Goal: Task Accomplishment & Management: Manage account settings

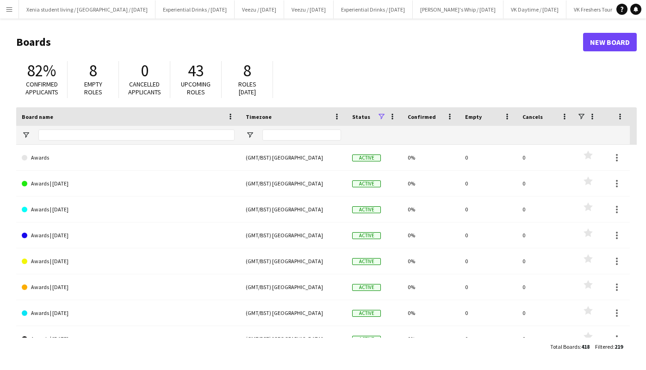
drag, startPoint x: 0, startPoint y: 0, endPoint x: 257, endPoint y: 65, distance: 265.5
click at [257, 65] on div "8" at bounding box center [247, 70] width 32 height 19
click at [12, 7] on app-icon "Menu" at bounding box center [9, 9] width 7 height 7
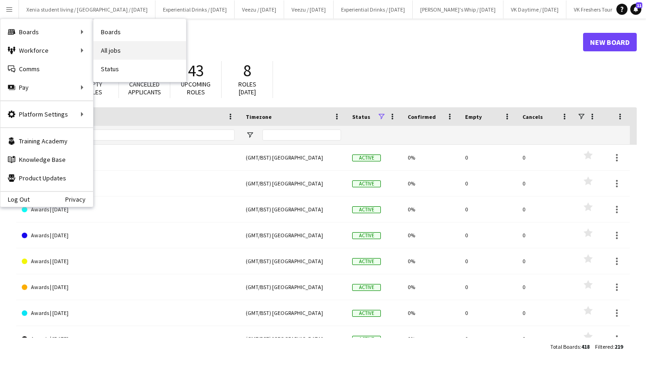
click at [131, 44] on link "All jobs" at bounding box center [140, 50] width 93 height 19
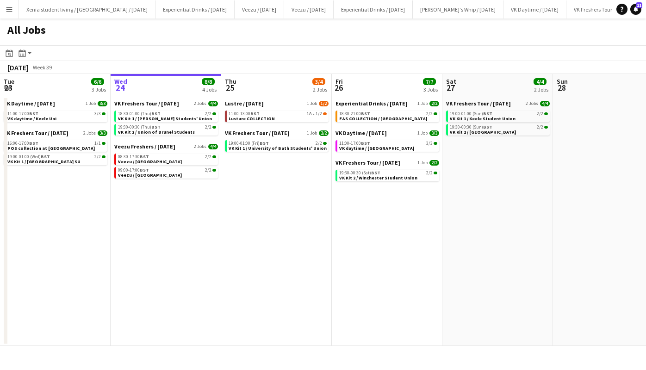
scroll to position [0, 278]
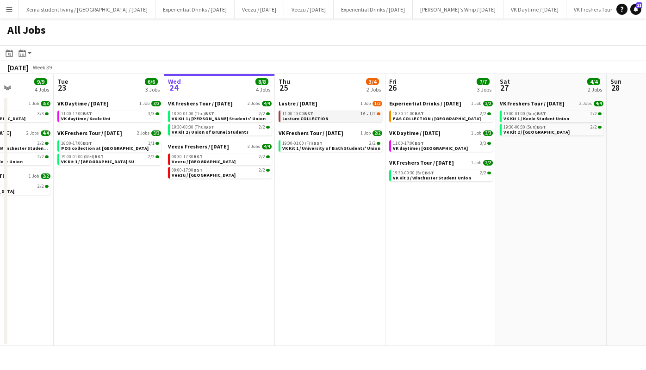
click at [353, 113] on div "11:00-13:00 BST 1A • 1/2" at bounding box center [331, 114] width 98 height 5
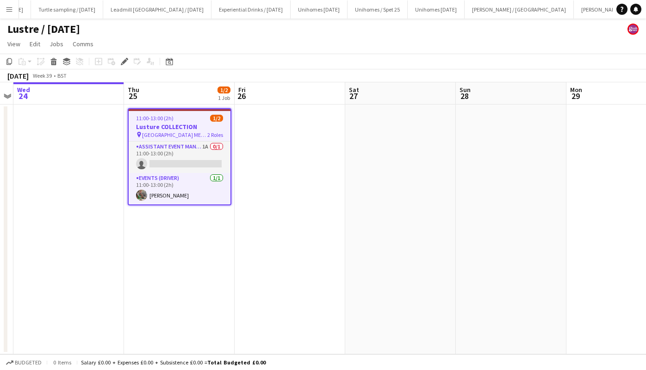
scroll to position [0, 932]
click at [158, 122] on app-job-card "11:00-13:00 (2h) 1/2 Lusture COLLECTION pin [GEOGRAPHIC_DATA] ME1 1PX 2 Roles A…" at bounding box center [180, 156] width 104 height 97
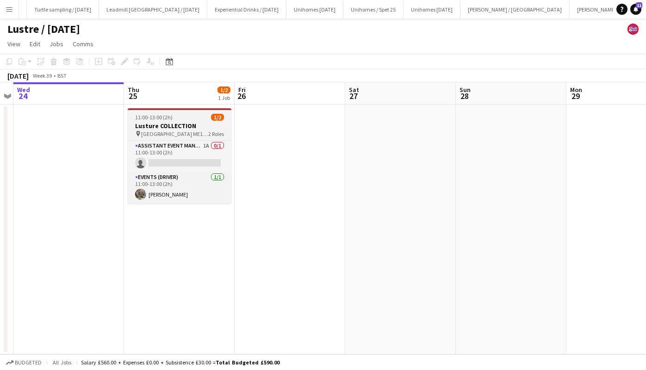
click at [158, 122] on h3 "Lusture COLLECTION" at bounding box center [180, 126] width 104 height 8
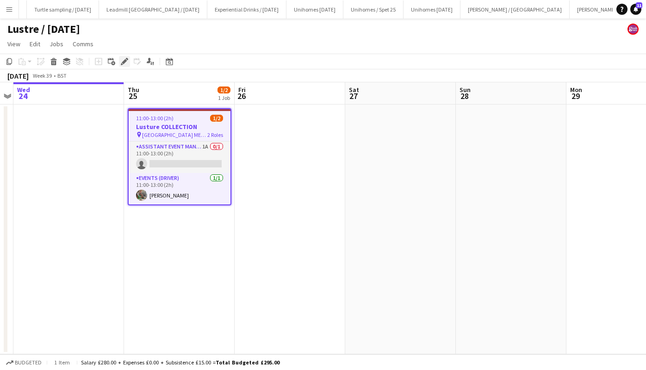
click at [124, 63] on icon at bounding box center [124, 61] width 5 height 5
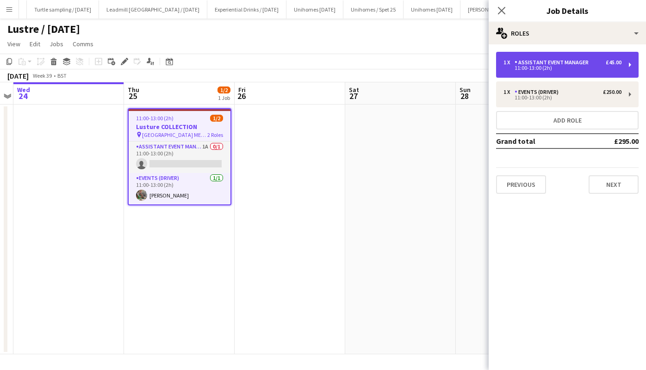
click at [553, 66] on div "11:00-13:00 (2h)" at bounding box center [563, 68] width 118 height 5
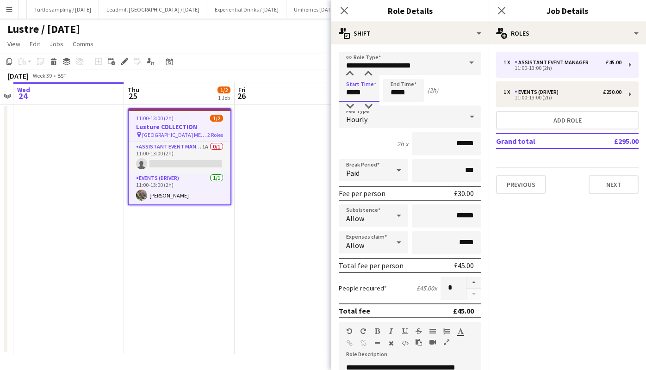
click at [359, 94] on input "*****" at bounding box center [359, 90] width 41 height 23
click at [351, 104] on div at bounding box center [350, 106] width 19 height 9
type input "*****"
click at [351, 104] on div at bounding box center [350, 106] width 19 height 9
click at [400, 89] on input "*****" at bounding box center [403, 90] width 41 height 23
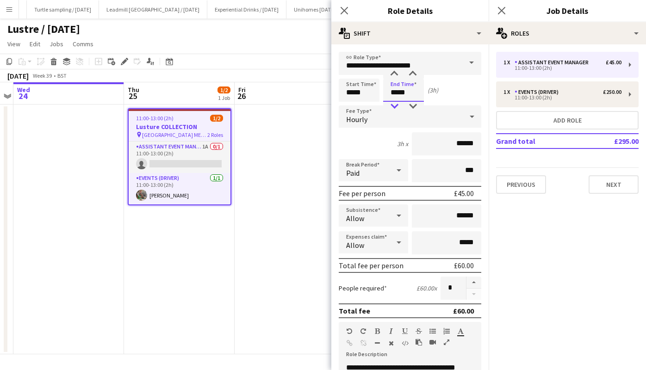
click at [393, 107] on div at bounding box center [394, 106] width 19 height 9
type input "*****"
click at [393, 107] on div at bounding box center [394, 106] width 19 height 9
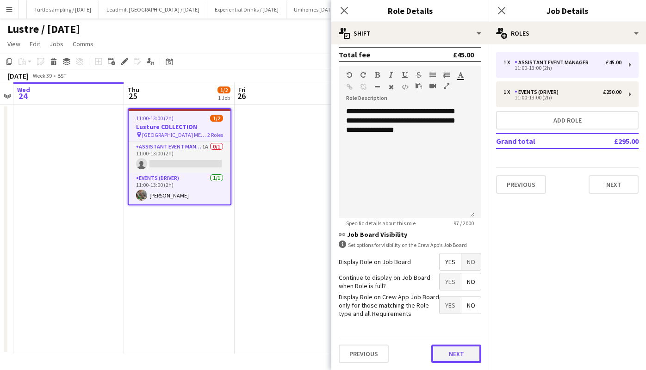
click at [445, 352] on button "Next" at bounding box center [457, 354] width 50 height 19
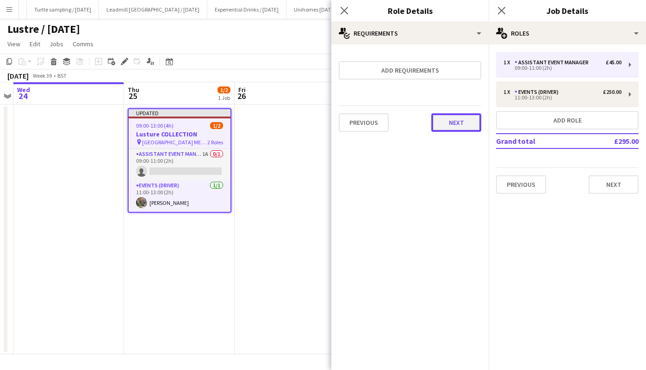
click at [449, 122] on button "Next" at bounding box center [457, 122] width 50 height 19
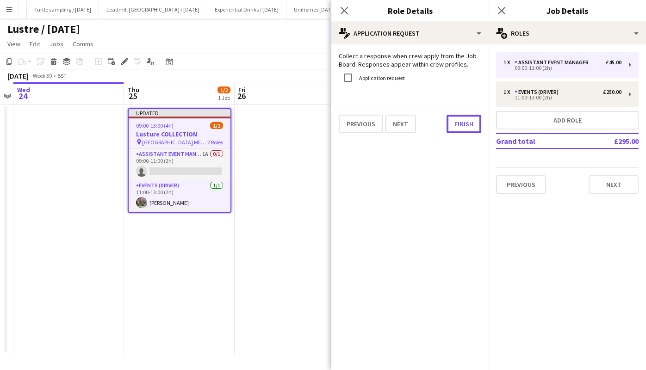
click at [449, 122] on button "Finish" at bounding box center [464, 124] width 35 height 19
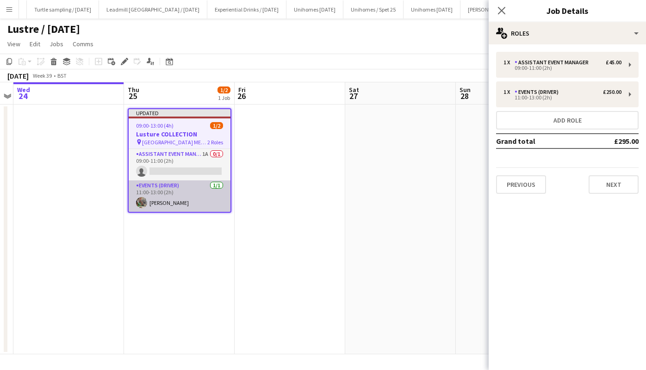
click at [153, 203] on app-card-role "Events (Driver) [DATE] 11:00-13:00 (2h) [PERSON_NAME]" at bounding box center [180, 196] width 102 height 31
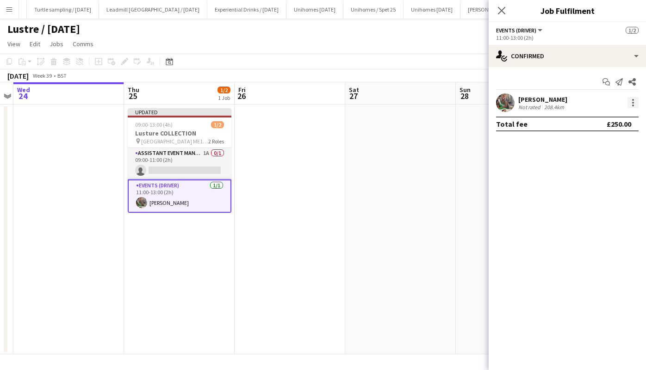
click at [636, 103] on div at bounding box center [633, 102] width 11 height 11
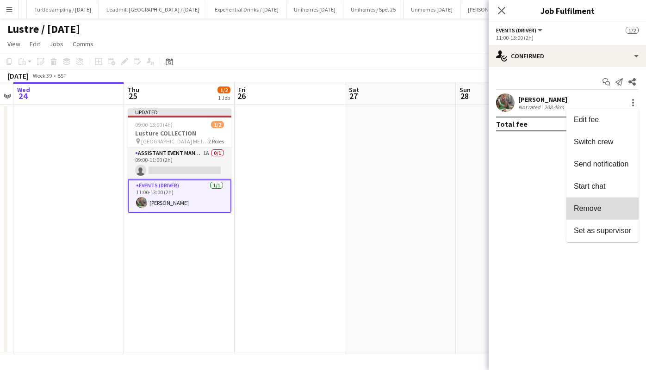
click at [603, 209] on span "Remove" at bounding box center [602, 209] width 57 height 8
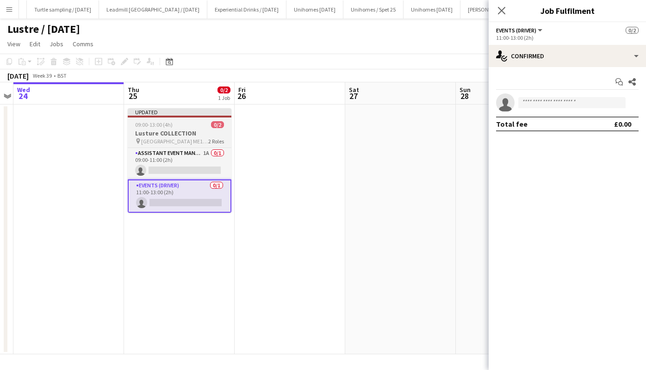
click at [187, 137] on h3 "Lusture COLLECTION" at bounding box center [180, 133] width 104 height 8
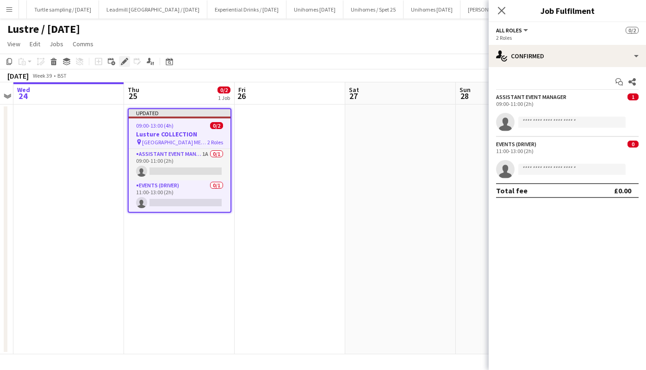
click at [123, 61] on icon at bounding box center [124, 61] width 5 height 5
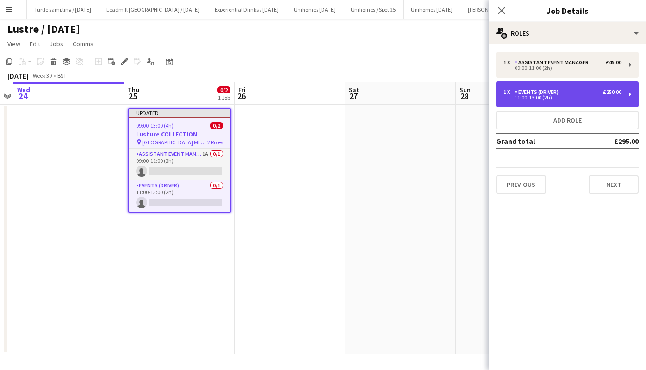
click at [577, 86] on div "1 x Events (Driver) £250.00 11:00-13:00 (2h)" at bounding box center [567, 95] width 143 height 26
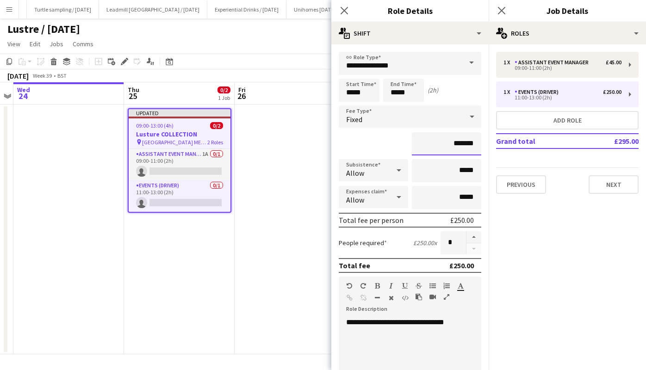
click at [454, 143] on input "*******" at bounding box center [446, 143] width 69 height 23
type input "*******"
click at [359, 92] on input "*****" at bounding box center [359, 90] width 41 height 23
click at [349, 107] on div at bounding box center [350, 106] width 19 height 9
type input "*****"
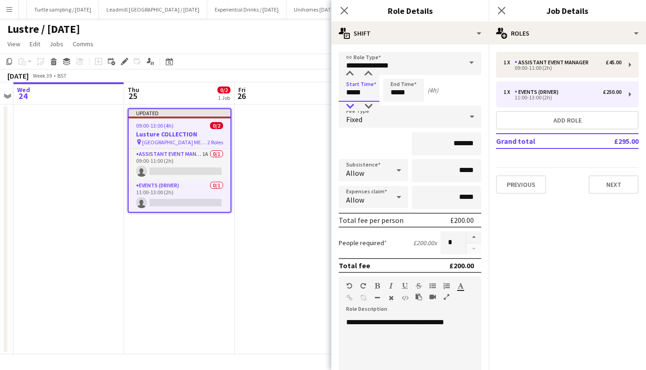
click at [349, 107] on div at bounding box center [350, 106] width 19 height 9
click at [406, 89] on input "*****" at bounding box center [403, 90] width 41 height 23
click at [393, 107] on div at bounding box center [394, 106] width 19 height 9
type input "*****"
click at [393, 107] on div at bounding box center [394, 106] width 19 height 9
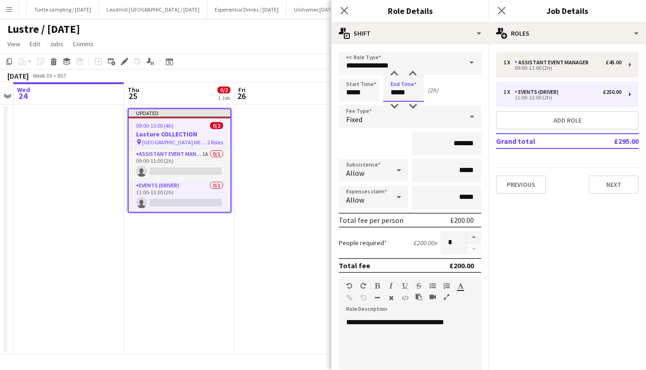
scroll to position [211, 0]
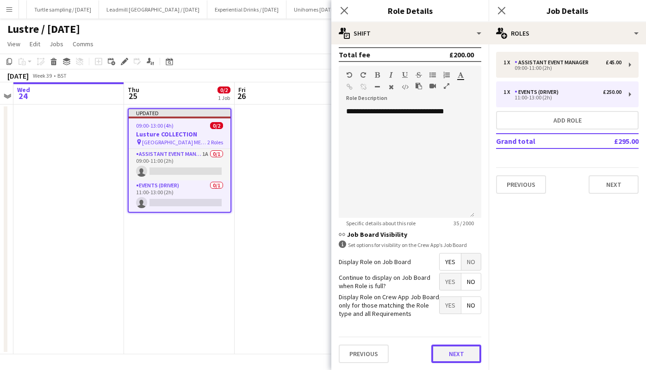
click at [451, 356] on button "Next" at bounding box center [457, 354] width 50 height 19
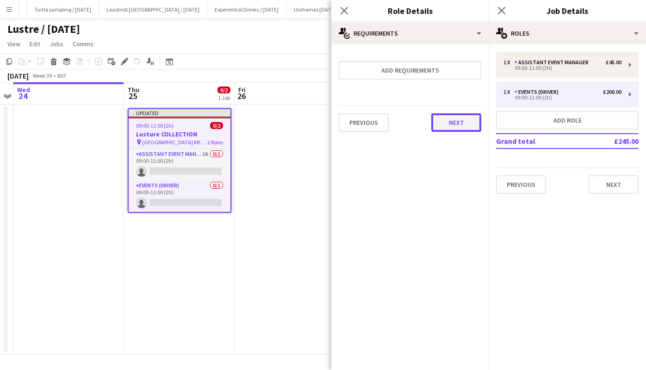
click at [465, 129] on button "Next" at bounding box center [457, 122] width 50 height 19
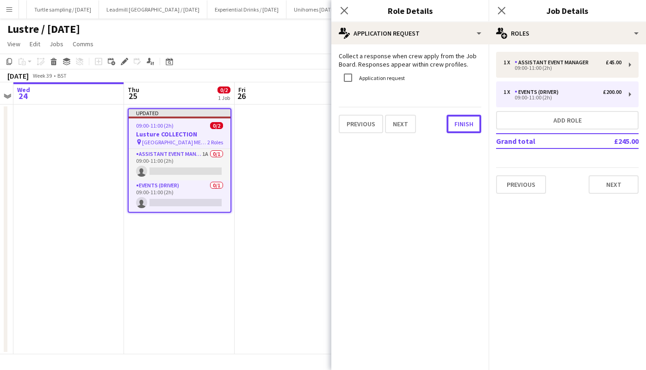
click at [465, 129] on button "Finish" at bounding box center [464, 124] width 35 height 19
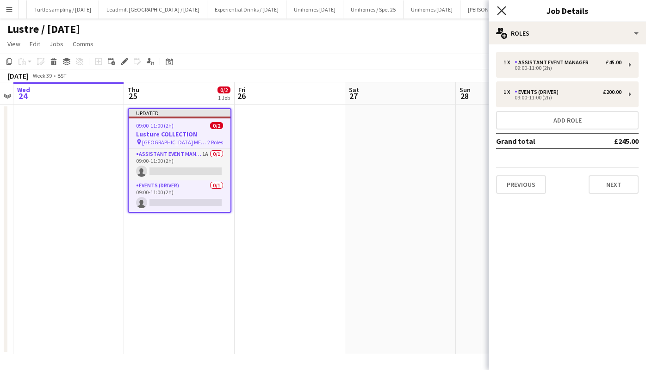
click at [505, 9] on icon "Close pop-in" at bounding box center [501, 10] width 9 height 9
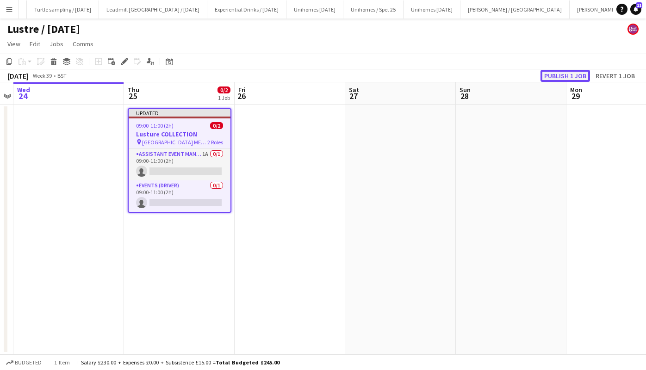
click at [565, 74] on button "Publish 1 job" at bounding box center [566, 76] width 50 height 12
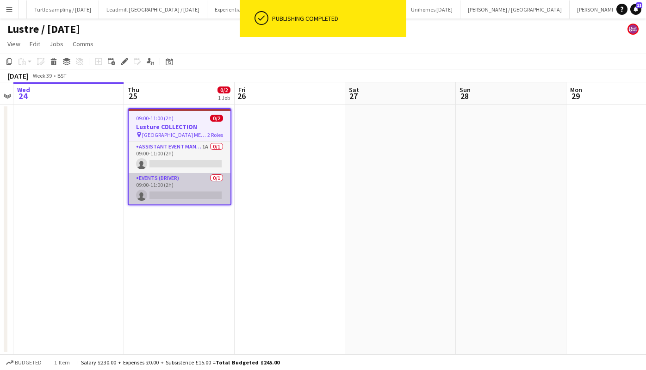
click at [187, 198] on app-card-role "Events (Driver) 0/1 09:00-11:00 (2h) single-neutral-actions" at bounding box center [180, 188] width 102 height 31
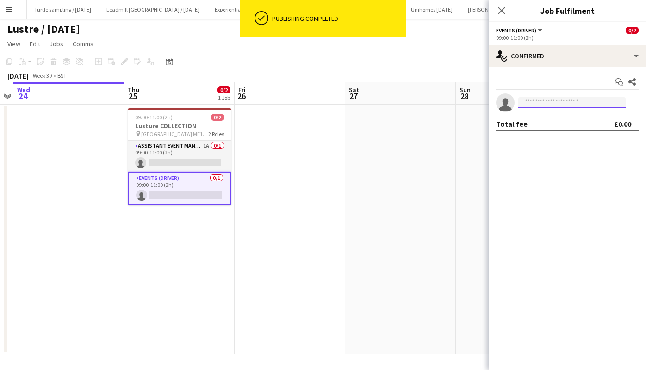
click at [538, 104] on input at bounding box center [572, 102] width 107 height 11
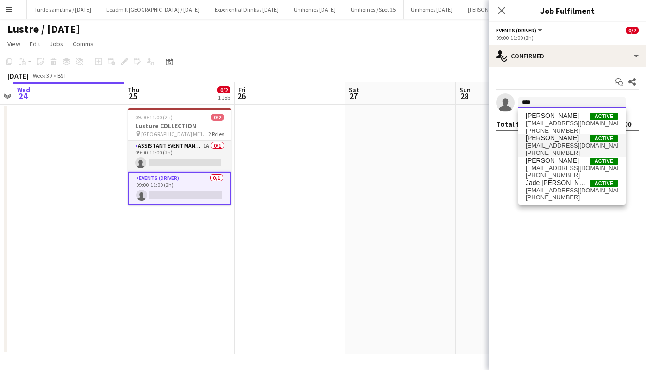
type input "***"
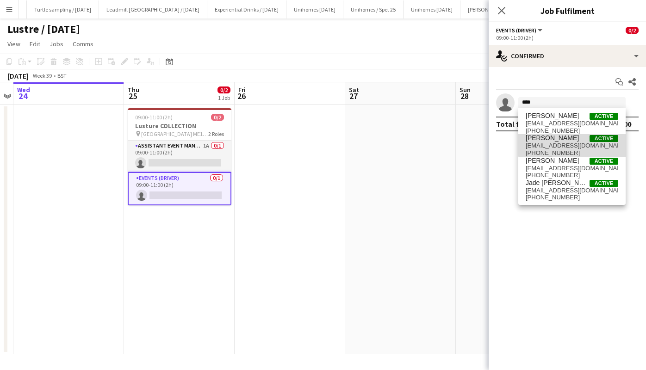
click at [585, 141] on span "[PERSON_NAME] Active" at bounding box center [572, 138] width 93 height 8
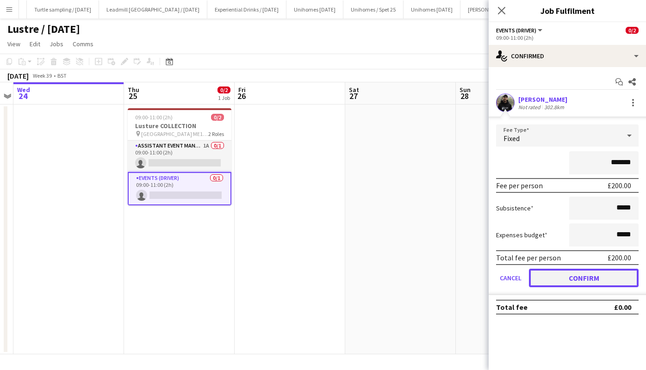
click at [599, 273] on button "Confirm" at bounding box center [584, 278] width 110 height 19
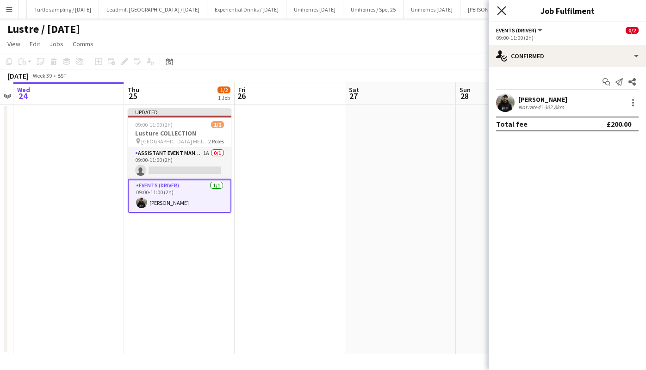
click at [500, 13] on icon at bounding box center [501, 10] width 9 height 9
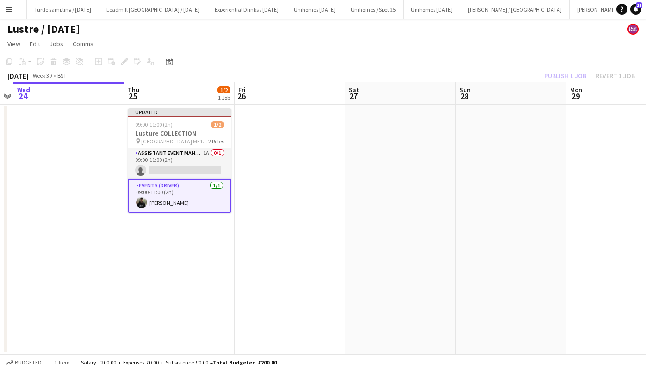
click at [560, 74] on div "Publish 1 job Revert 1 job" at bounding box center [589, 76] width 113 height 12
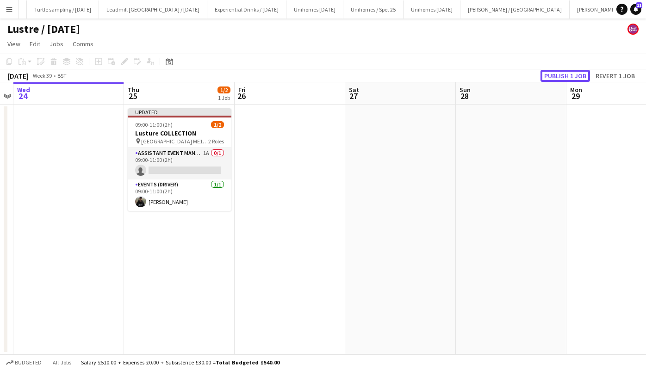
click at [560, 74] on button "Publish 1 job" at bounding box center [566, 76] width 50 height 12
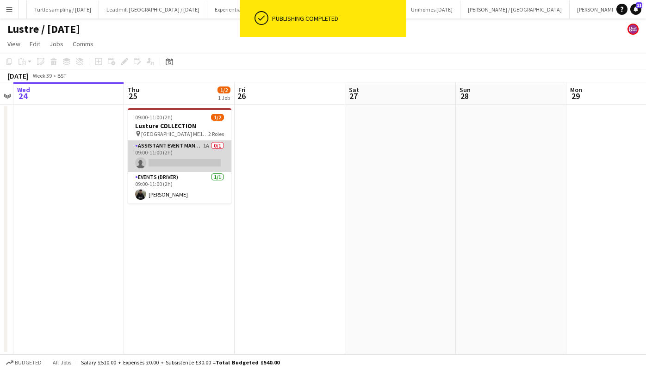
click at [194, 154] on app-card-role "Assistant Event Manager 1A 0/1 09:00-11:00 (2h) single-neutral-actions" at bounding box center [180, 156] width 104 height 31
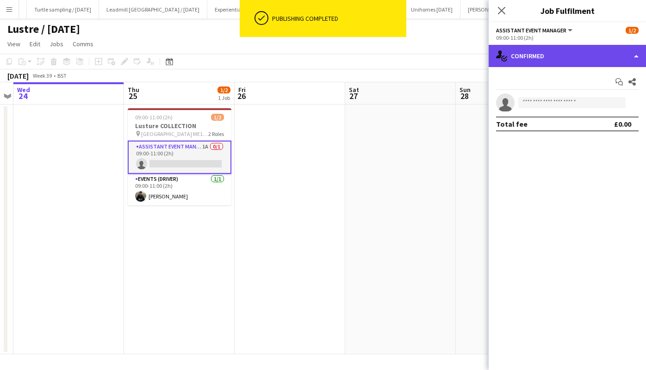
click at [561, 56] on div "single-neutral-actions-check-2 Confirmed" at bounding box center [567, 56] width 157 height 22
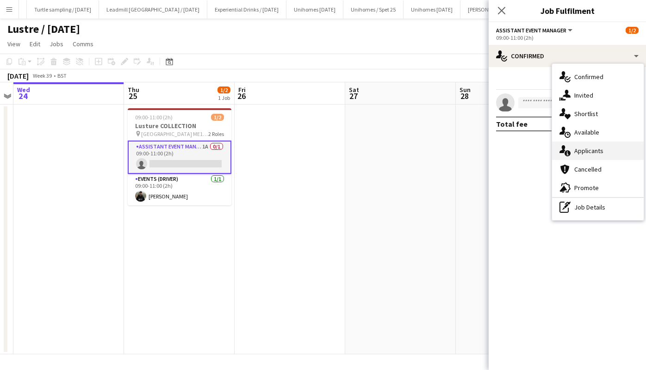
click at [596, 145] on div "single-neutral-actions-information Applicants" at bounding box center [598, 151] width 92 height 19
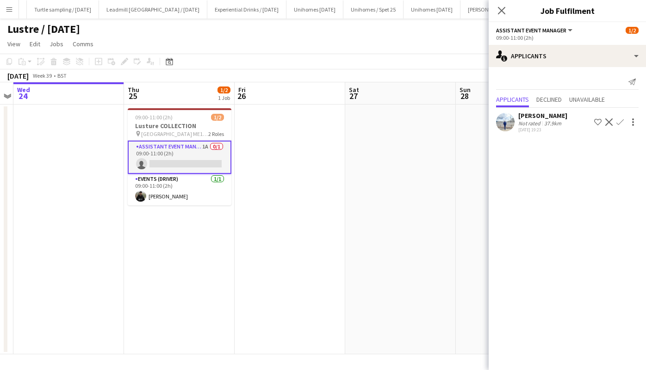
click at [541, 117] on div "[PERSON_NAME]" at bounding box center [543, 116] width 49 height 8
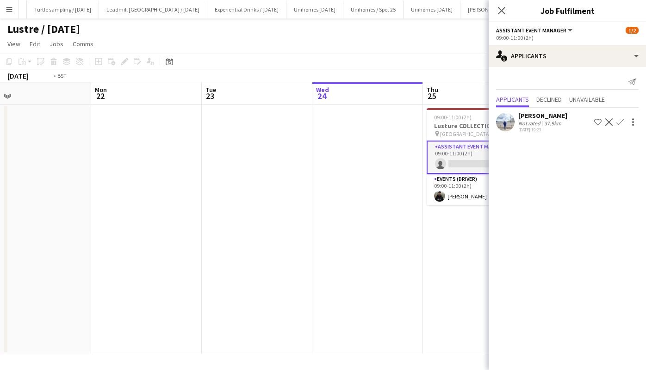
scroll to position [0, 289]
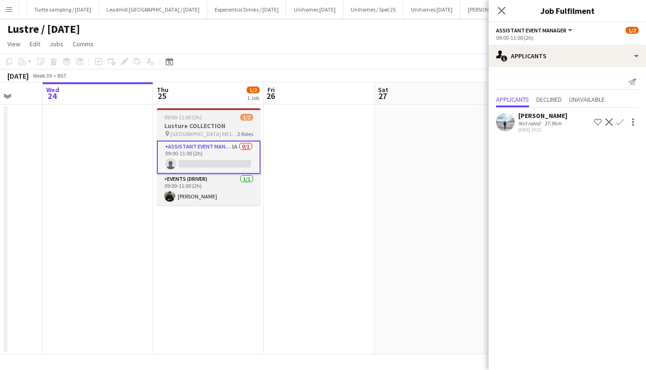
click at [203, 127] on h3 "Lusture COLLECTION" at bounding box center [209, 126] width 104 height 8
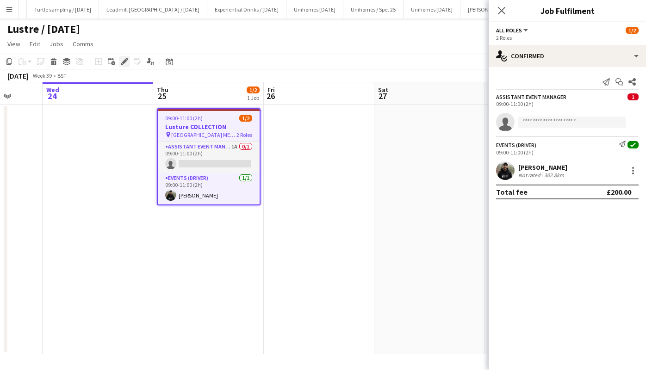
click at [124, 62] on icon at bounding box center [124, 61] width 5 height 5
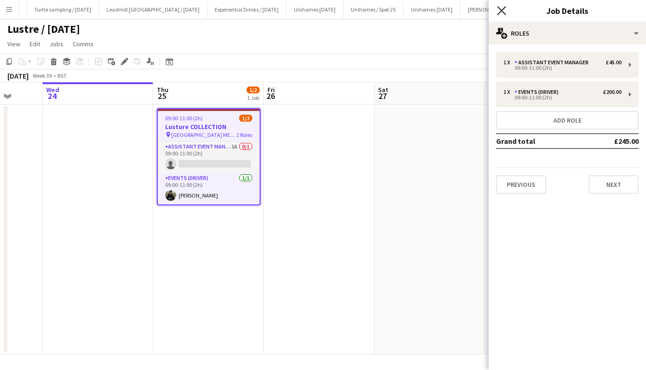
click at [504, 10] on icon "Close pop-in" at bounding box center [501, 10] width 9 height 9
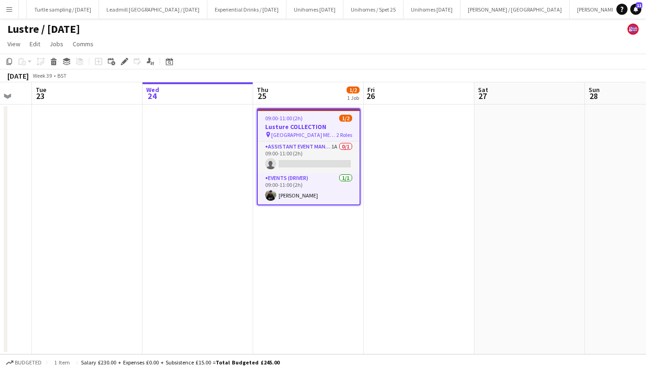
scroll to position [0, 189]
